Goal: Transaction & Acquisition: Subscribe to service/newsletter

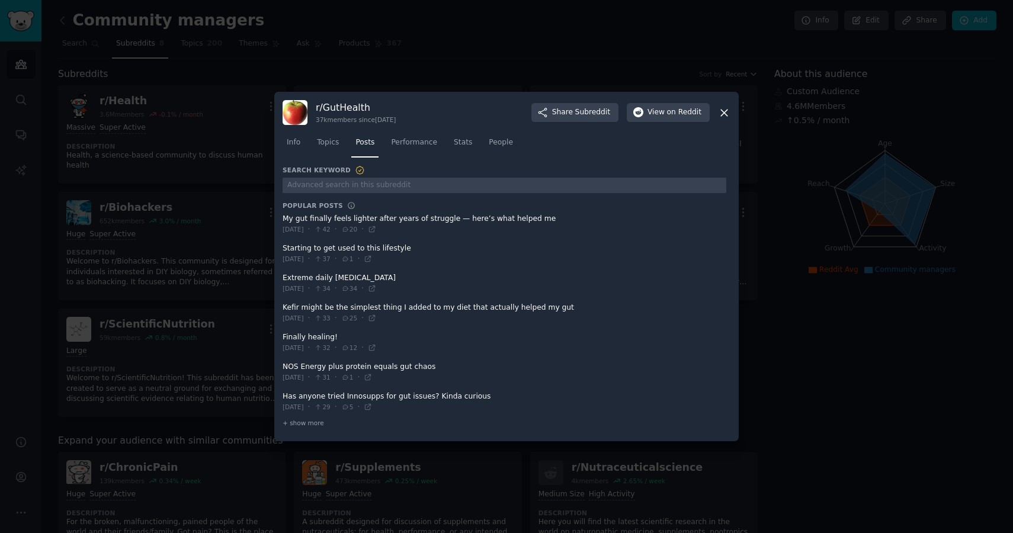
click at [724, 110] on icon at bounding box center [724, 113] width 12 height 12
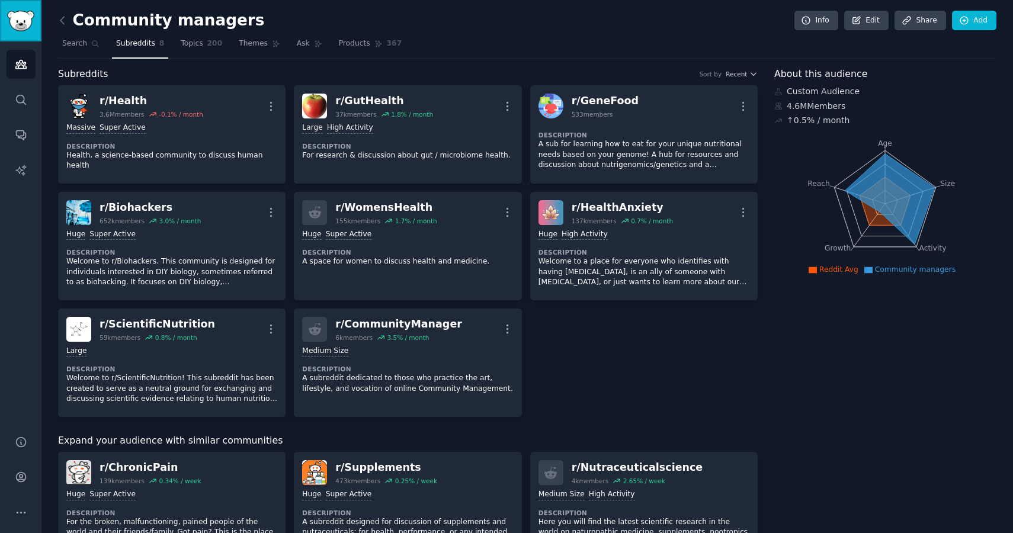
click at [11, 22] on img "Sidebar" at bounding box center [20, 21] width 27 height 21
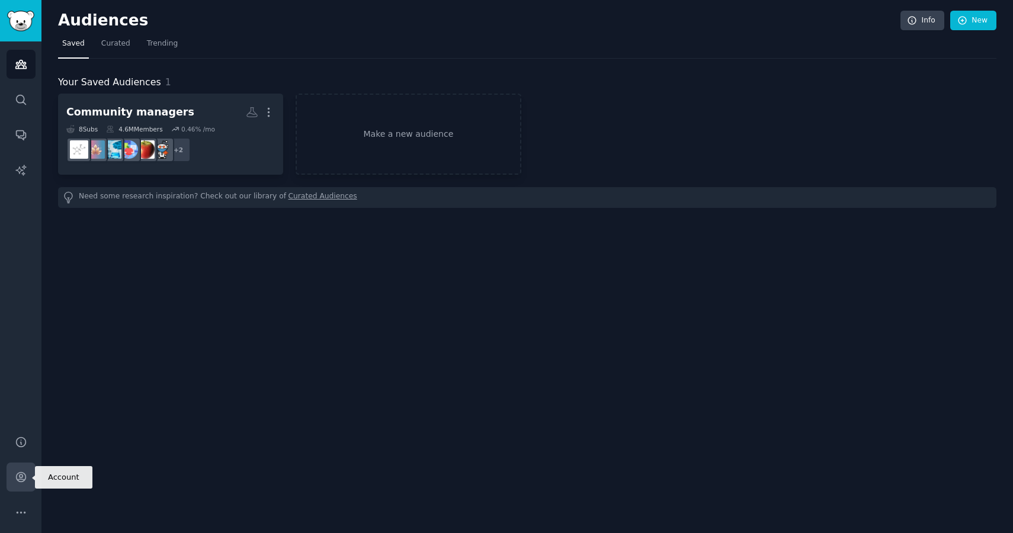
click at [23, 473] on icon "Sidebar" at bounding box center [20, 477] width 9 height 9
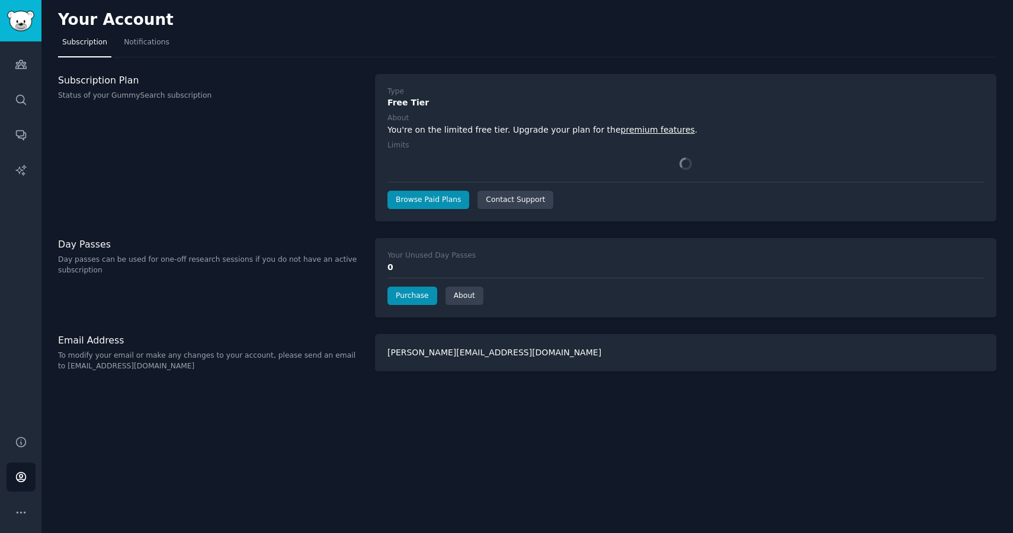
click at [185, 98] on p "Status of your GummySearch subscription" at bounding box center [210, 96] width 304 height 11
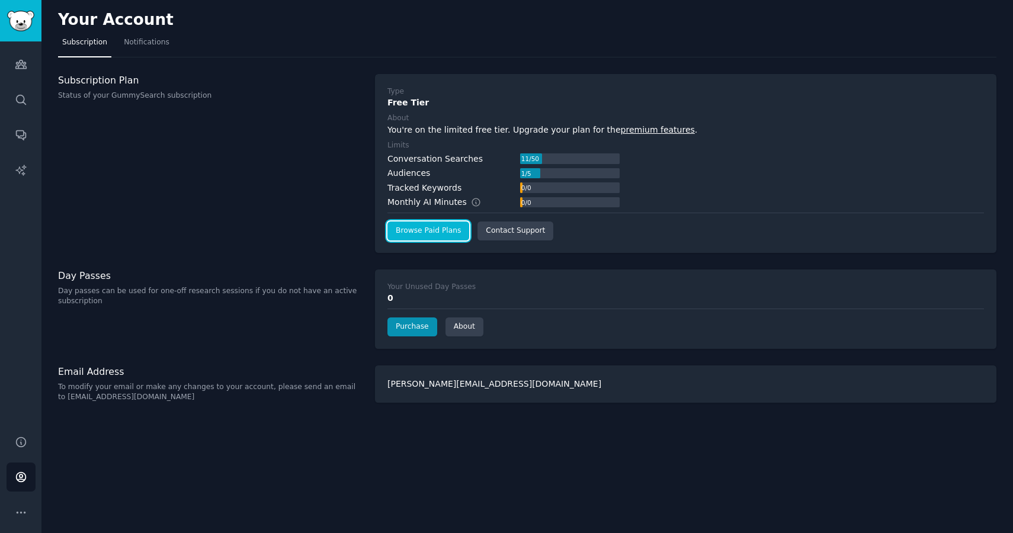
click at [454, 228] on link "Browse Paid Plans" at bounding box center [428, 231] width 82 height 19
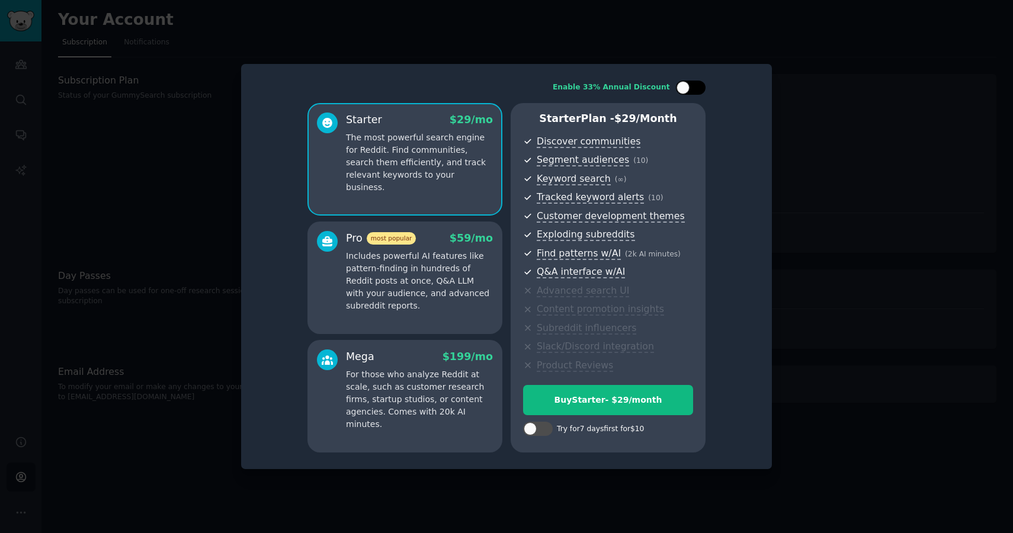
click at [687, 91] on div at bounding box center [683, 87] width 13 height 13
click at [693, 86] on div at bounding box center [698, 87] width 13 height 13
click at [694, 86] on div at bounding box center [697, 88] width 6 height 6
click at [693, 84] on div at bounding box center [698, 87] width 13 height 13
checkbox input "false"
